Goal: Information Seeking & Learning: Learn about a topic

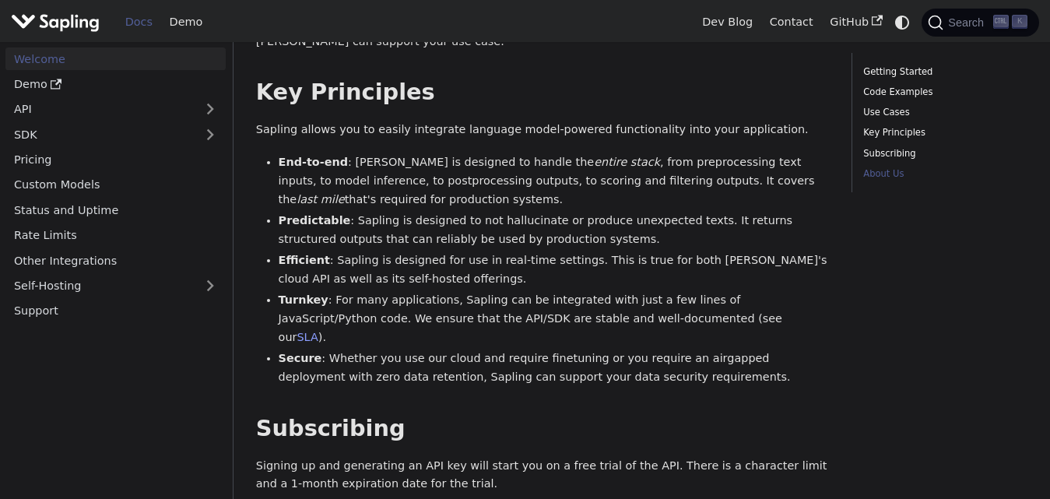
scroll to position [1427, 0]
